Goal: Task Accomplishment & Management: Use online tool/utility

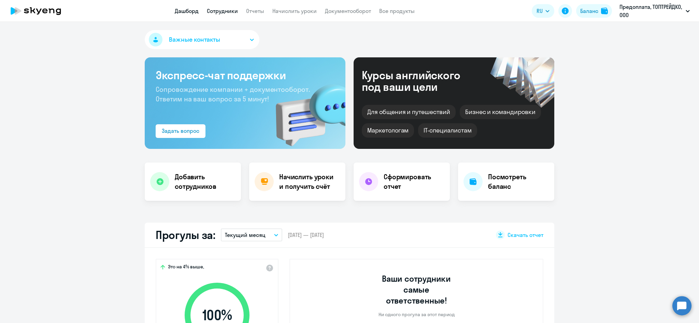
click at [215, 12] on link "Сотрудники" at bounding box center [222, 11] width 31 height 7
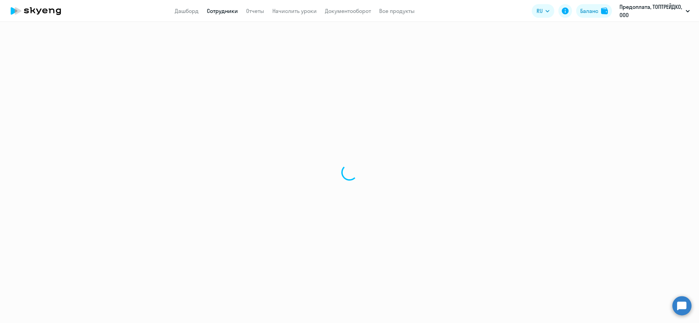
select select "30"
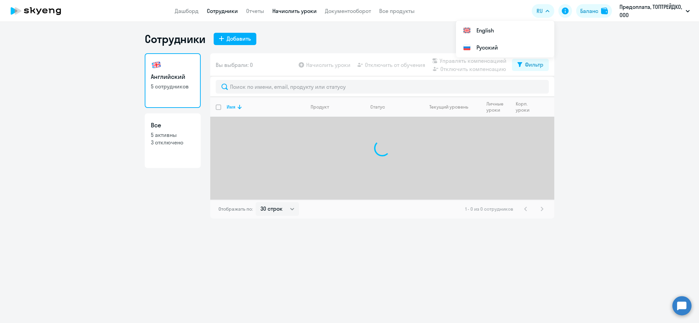
click at [298, 9] on link "Начислить уроки" at bounding box center [294, 11] width 44 height 7
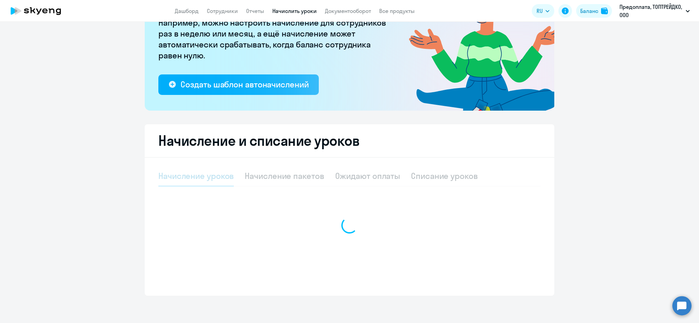
select select "10"
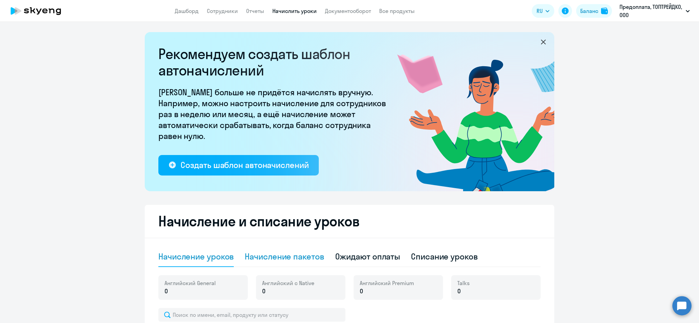
click at [315, 257] on div "Начисление пакетов" at bounding box center [284, 256] width 79 height 11
select select "10"
